Goal: Task Accomplishment & Management: Use online tool/utility

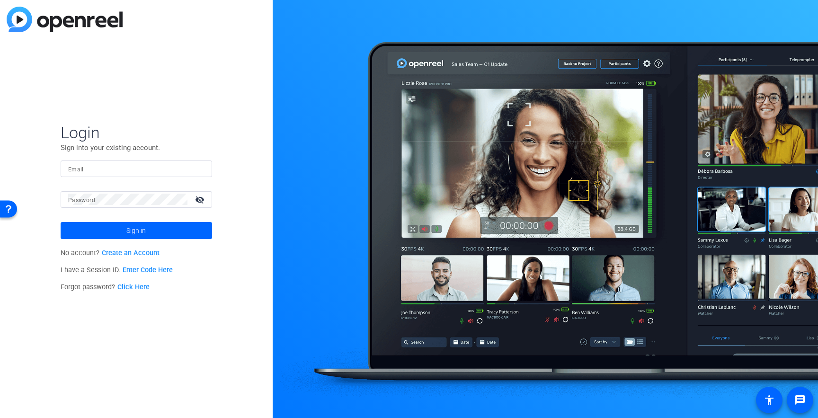
type input "[EMAIL_ADDRESS][DOMAIN_NAME]"
click at [157, 230] on span at bounding box center [137, 230] width 152 height 23
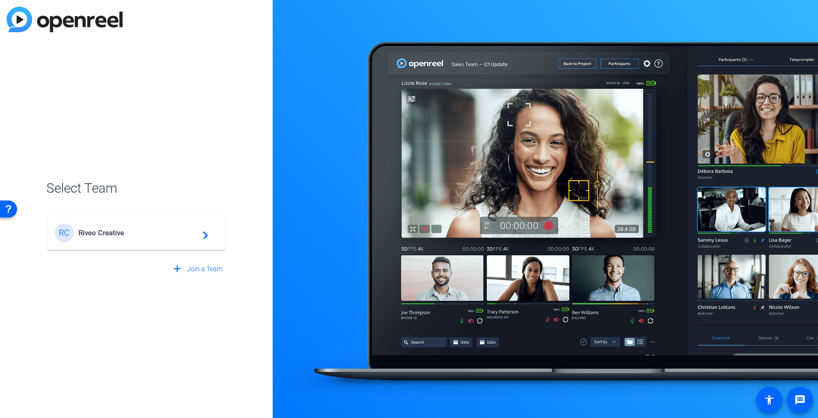
click at [161, 241] on div "[PERSON_NAME] Creative navigate_next" at bounding box center [136, 233] width 163 height 19
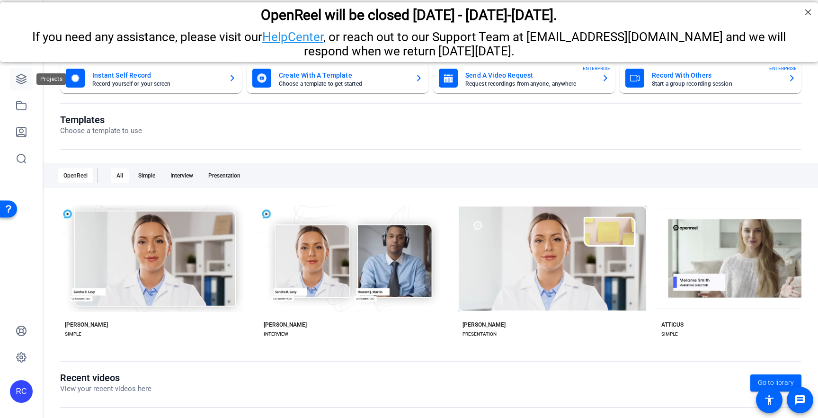
click at [18, 78] on icon at bounding box center [21, 78] width 11 height 11
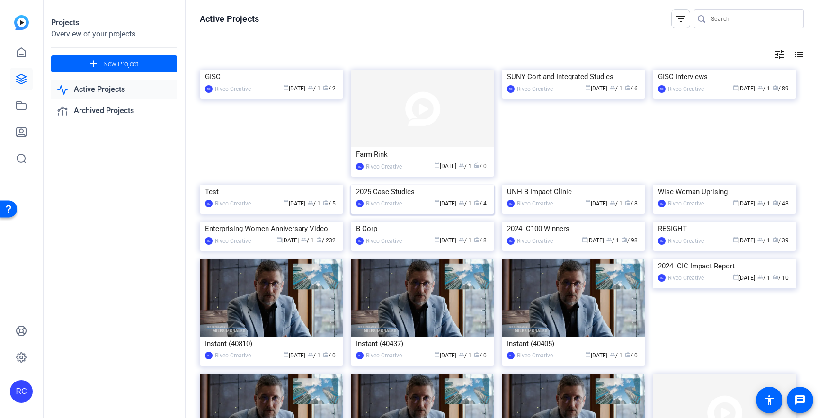
click at [409, 185] on img at bounding box center [423, 185] width 144 height 0
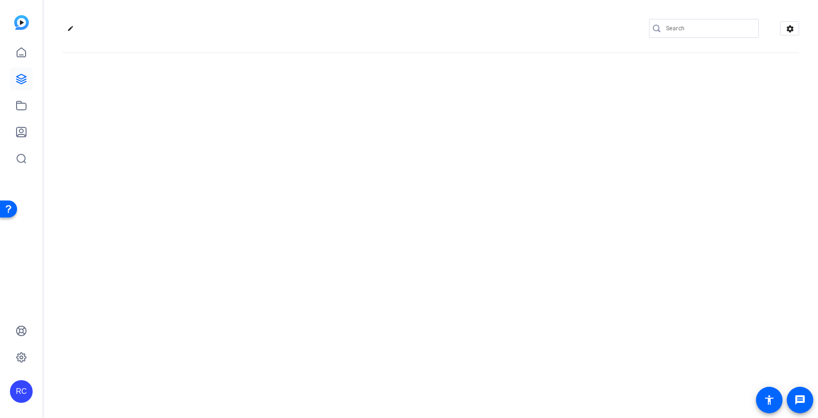
click at [409, 221] on div "edit settings" at bounding box center [431, 209] width 775 height 418
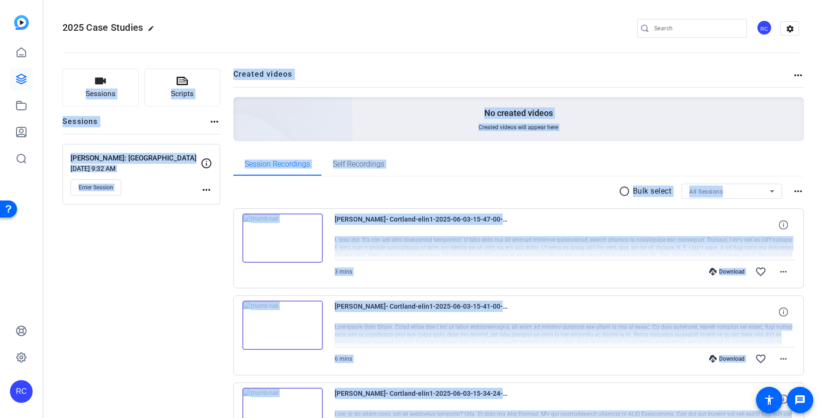
click at [184, 274] on div "Sessions Scripts Sessions more_horiz [PERSON_NAME]: Cortland [DATE] 9:32 AM Ent…" at bounding box center [142, 324] width 158 height 511
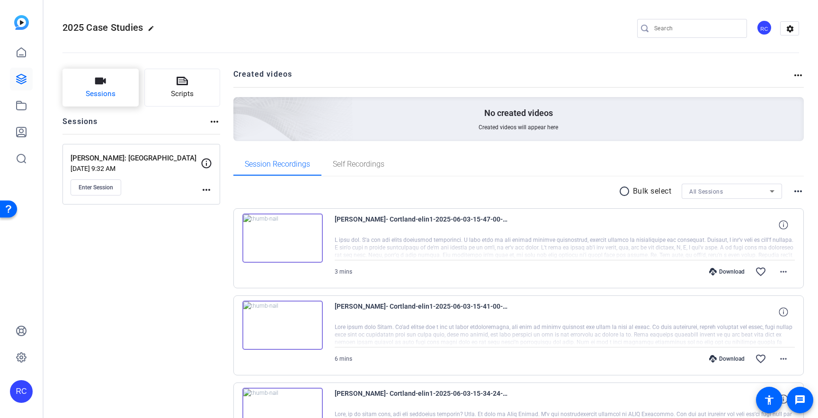
click at [115, 93] on button "Sessions" at bounding box center [101, 88] width 76 height 38
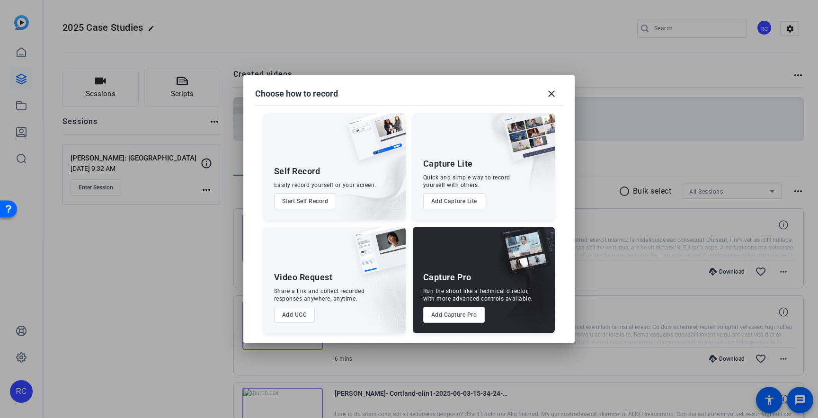
click at [469, 316] on button "Add Capture Pro" at bounding box center [454, 315] width 62 height 16
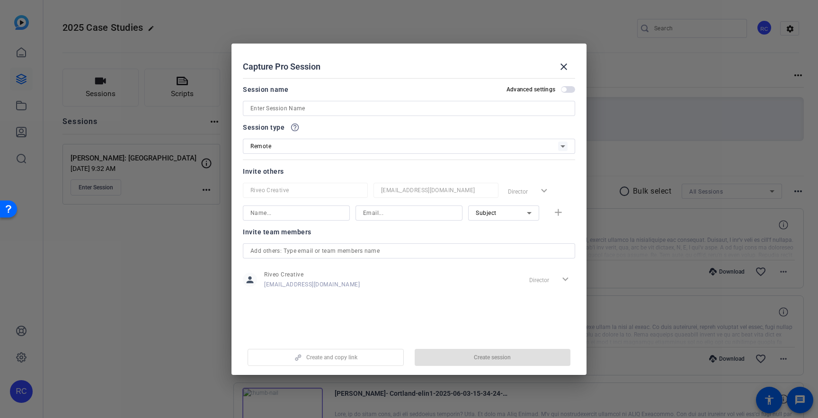
click at [326, 107] on input at bounding box center [409, 108] width 317 height 11
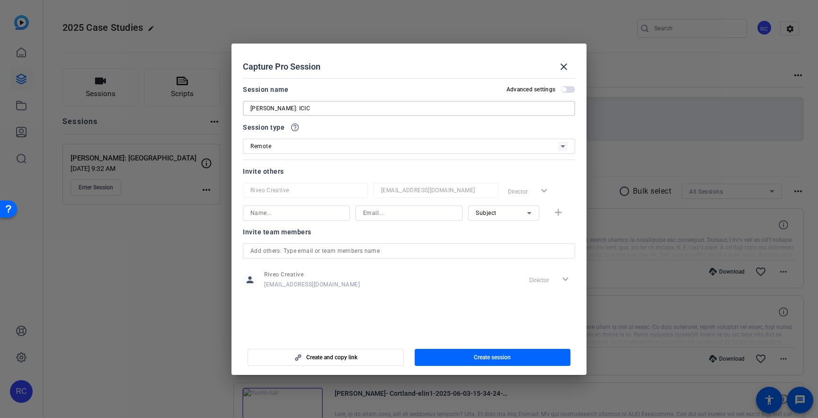
type input "[PERSON_NAME]: ICIC"
click at [331, 146] on div "Remote" at bounding box center [405, 146] width 308 height 12
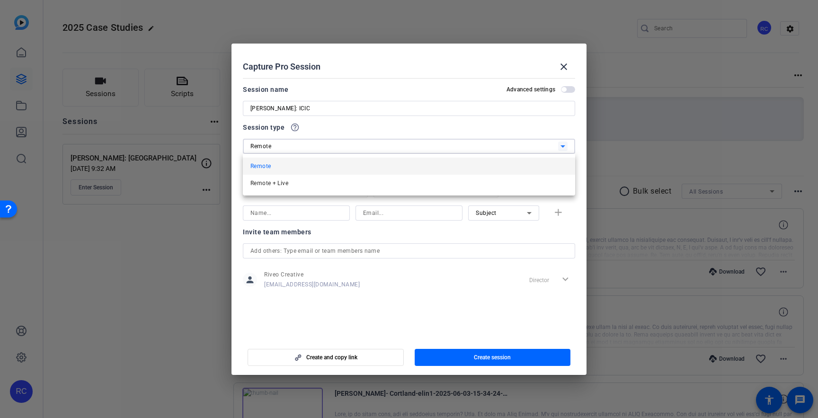
click at [370, 135] on div at bounding box center [409, 209] width 818 height 418
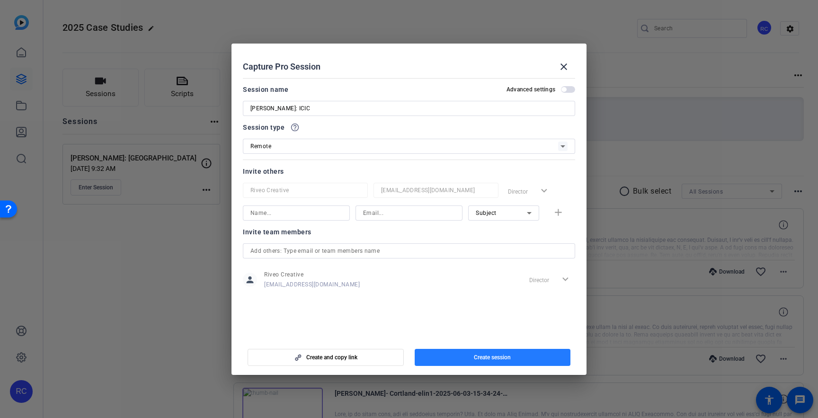
click at [499, 360] on span "Create session" at bounding box center [492, 358] width 37 height 8
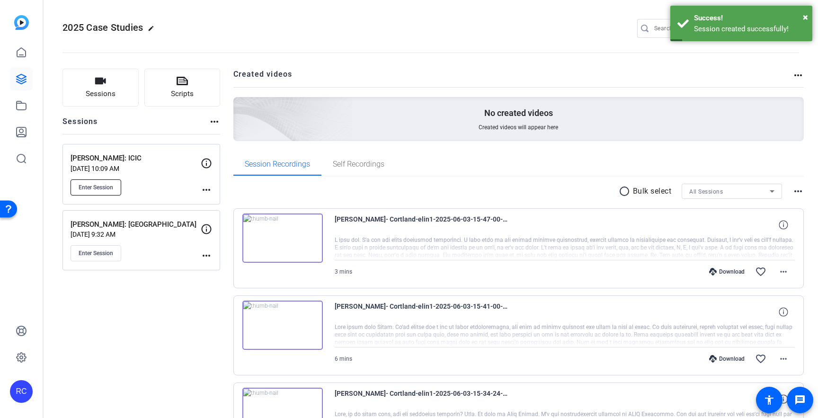
click at [96, 189] on span "Enter Session" at bounding box center [96, 188] width 35 height 8
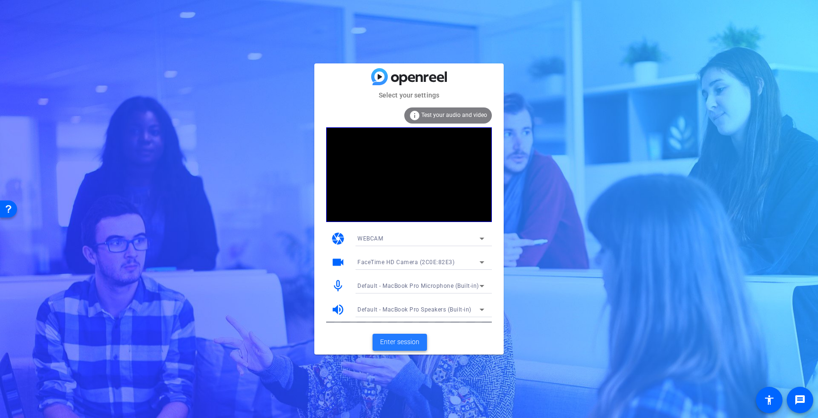
click at [404, 343] on span "Enter session" at bounding box center [399, 342] width 39 height 10
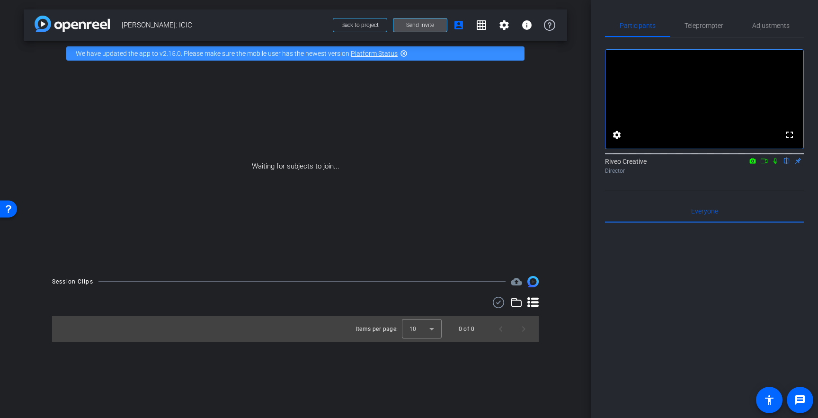
click at [428, 27] on span "Send invite" at bounding box center [420, 25] width 28 height 8
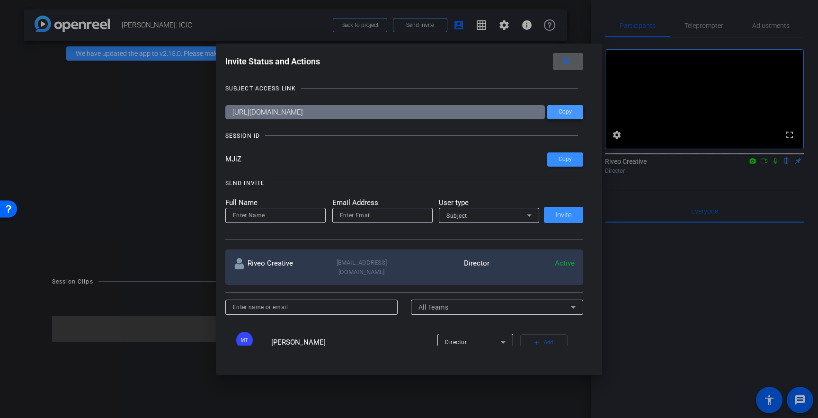
click at [565, 116] on span at bounding box center [565, 112] width 36 height 23
click at [569, 160] on span "Copy" at bounding box center [565, 159] width 13 height 7
